Goal: Transaction & Acquisition: Purchase product/service

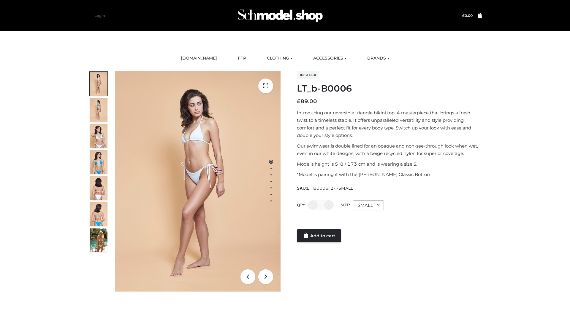
click at [319, 236] on link "Add to cart" at bounding box center [319, 236] width 44 height 13
